Goal: Information Seeking & Learning: Find contact information

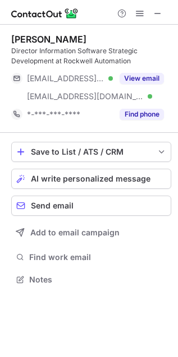
scroll to position [272, 178]
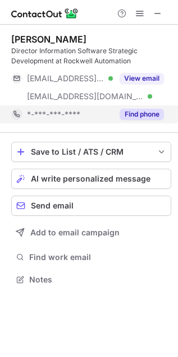
click at [125, 115] on button "Find phone" at bounding box center [141, 114] width 44 height 11
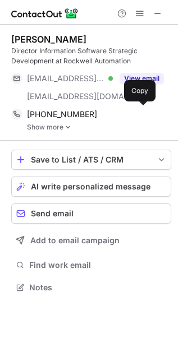
scroll to position [280, 178]
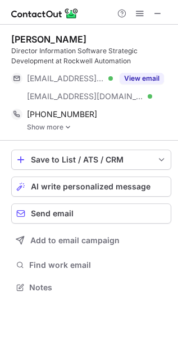
click at [61, 126] on link "Show more" at bounding box center [99, 127] width 144 height 8
click at [157, 9] on span at bounding box center [157, 13] width 9 height 9
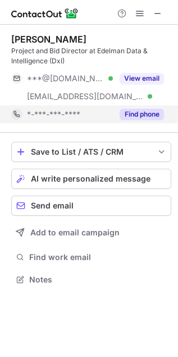
scroll to position [272, 178]
click at [139, 116] on button "Find phone" at bounding box center [141, 114] width 44 height 11
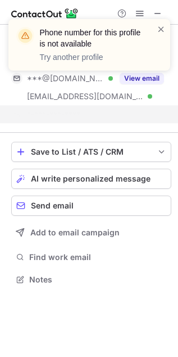
scroll to position [254, 178]
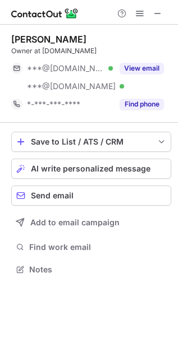
scroll to position [261, 178]
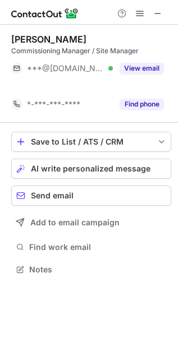
scroll to position [243, 178]
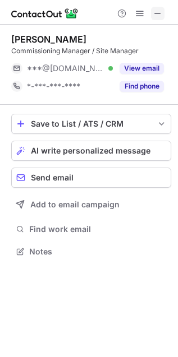
click at [160, 11] on span at bounding box center [157, 13] width 9 height 9
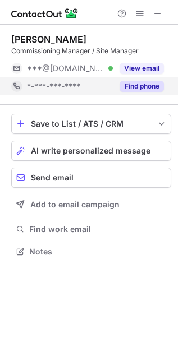
click at [149, 84] on button "Find phone" at bounding box center [141, 86] width 44 height 11
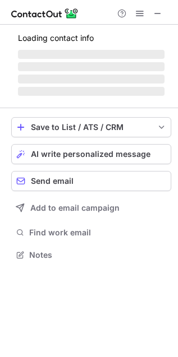
scroll to position [290, 178]
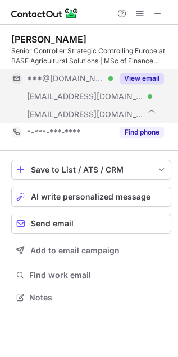
click at [156, 9] on span at bounding box center [157, 13] width 9 height 9
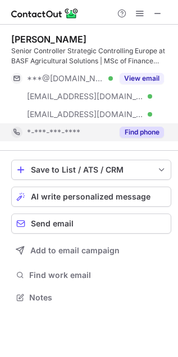
click at [143, 137] on button "Find phone" at bounding box center [141, 132] width 44 height 11
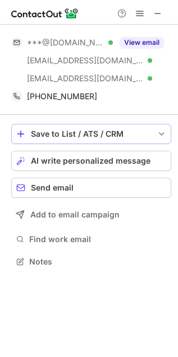
scroll to position [254, 178]
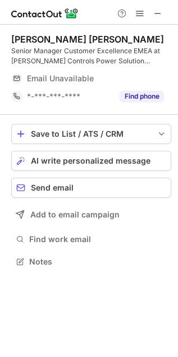
scroll to position [254, 178]
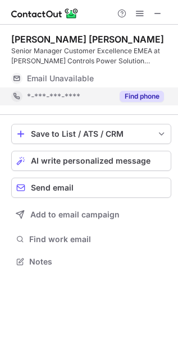
click at [152, 99] on button "Find phone" at bounding box center [141, 96] width 44 height 11
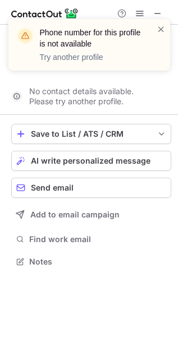
scroll to position [236, 178]
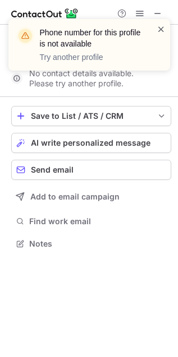
click at [156, 26] on span at bounding box center [160, 29] width 9 height 11
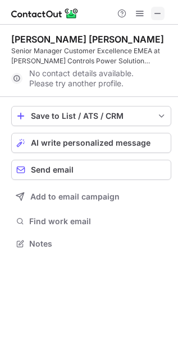
click at [161, 10] on span at bounding box center [157, 13] width 9 height 9
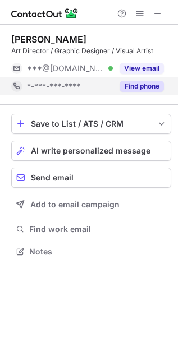
scroll to position [5, 5]
click at [137, 89] on button "Find phone" at bounding box center [141, 86] width 44 height 11
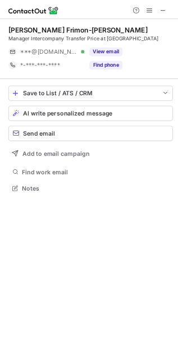
scroll to position [5, 5]
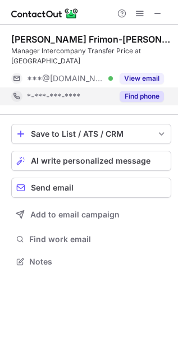
click at [155, 91] on button "Find phone" at bounding box center [141, 96] width 44 height 11
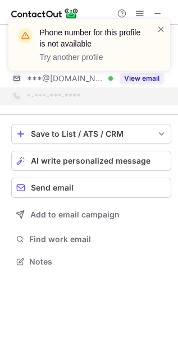
click at [157, 8] on div "Phone number for this profile is not available Try another profile" at bounding box center [88, 49] width 179 height 83
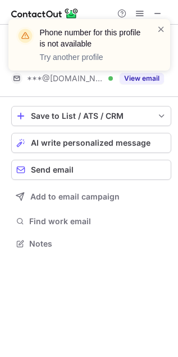
scroll to position [225, 178]
click at [155, 10] on div "Phone number for this profile is not available Try another profile" at bounding box center [88, 49] width 179 height 83
click at [155, 12] on div "Phone number for this profile is not available Try another profile" at bounding box center [88, 49] width 179 height 83
click at [157, 13] on div "Phone number for this profile is not available Try another profile" at bounding box center [88, 49] width 179 height 83
click at [162, 28] on span at bounding box center [160, 29] width 9 height 11
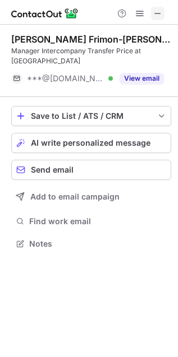
click at [156, 12] on span at bounding box center [157, 13] width 9 height 9
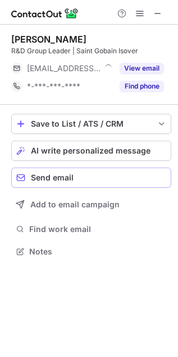
scroll to position [5, 5]
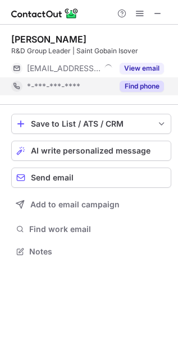
click at [127, 82] on button "Find phone" at bounding box center [141, 86] width 44 height 11
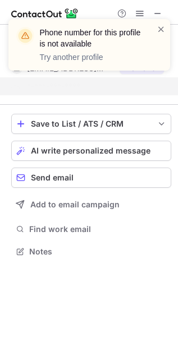
scroll to position [225, 178]
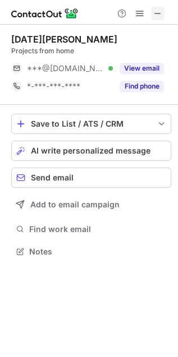
scroll to position [243, 178]
click at [157, 11] on span at bounding box center [157, 13] width 9 height 9
